Goal: Entertainment & Leisure: Consume media (video, audio)

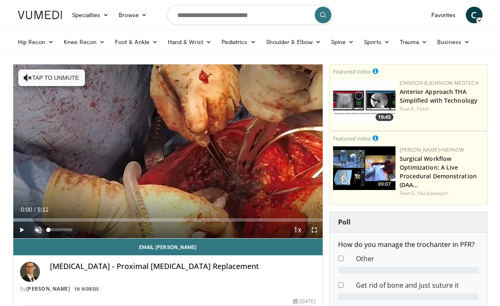
click at [39, 229] on span "Video Player" at bounding box center [38, 230] width 17 height 17
click at [58, 231] on div "40%" at bounding box center [61, 229] width 24 height 3
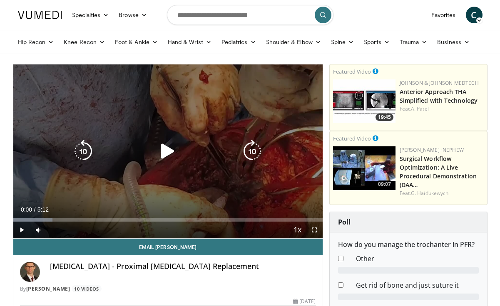
click at [165, 150] on icon "Video Player" at bounding box center [167, 151] width 23 height 23
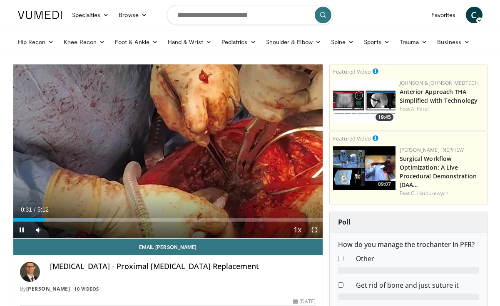
click at [312, 229] on span "Video Player" at bounding box center [314, 230] width 17 height 17
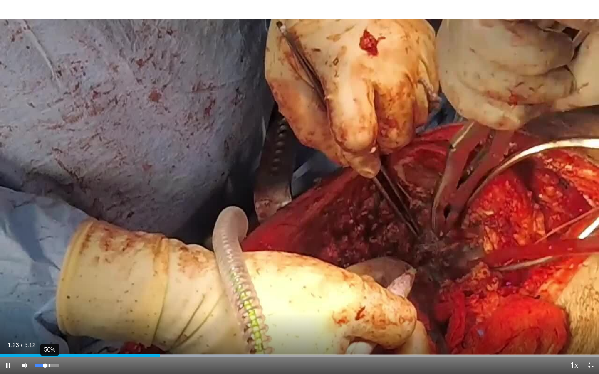
click at [49, 306] on div "56%" at bounding box center [47, 365] width 24 height 3
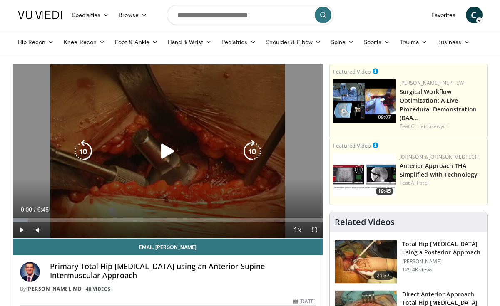
click at [165, 152] on icon "Video Player" at bounding box center [167, 151] width 23 height 23
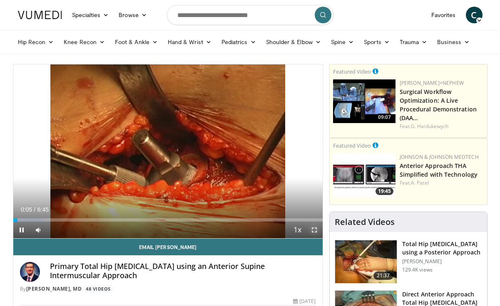
click at [315, 228] on span "Video Player" at bounding box center [314, 230] width 17 height 17
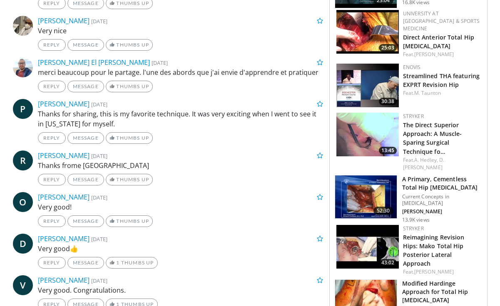
scroll to position [1061, 0]
